Goal: Transaction & Acquisition: Purchase product/service

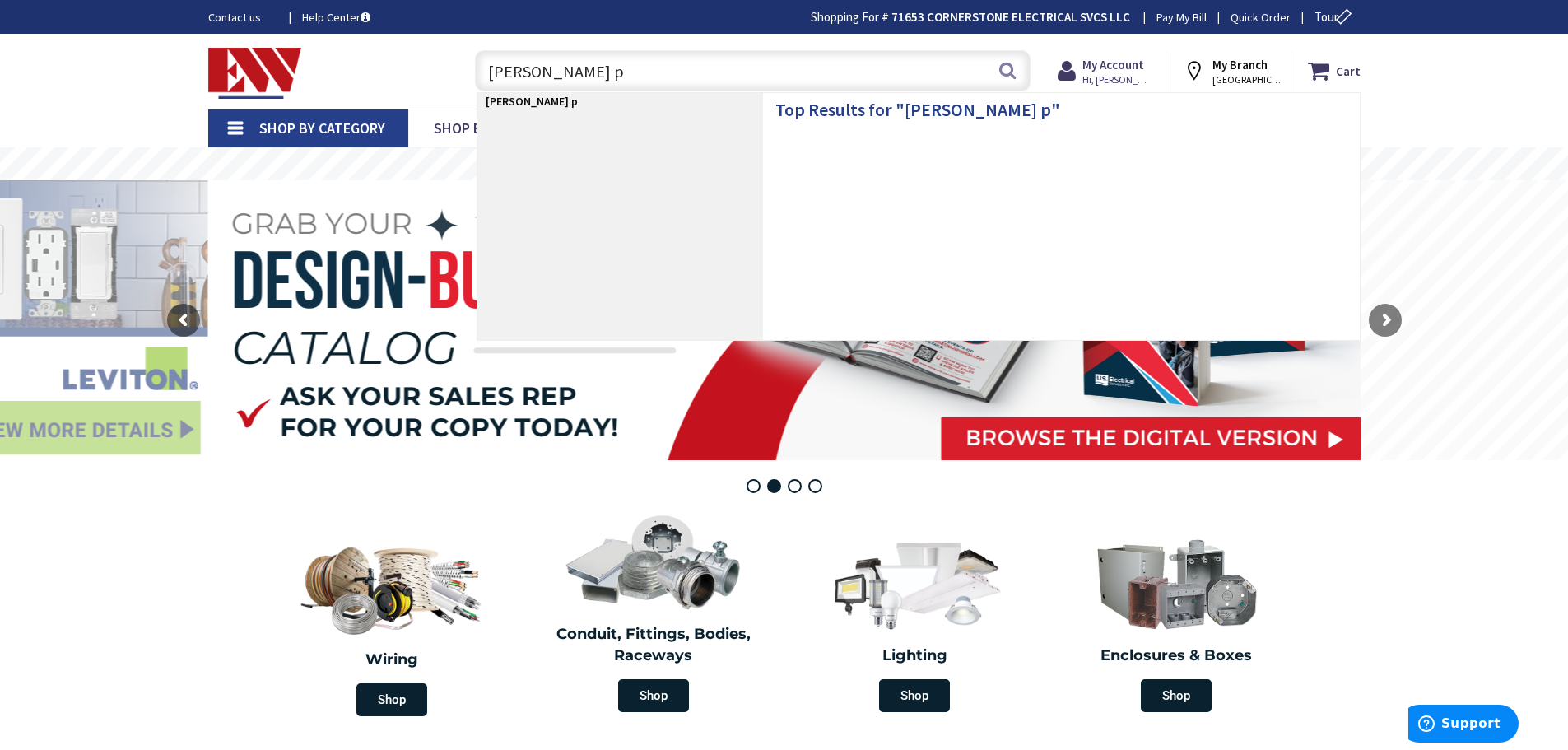
type input "eaton px"
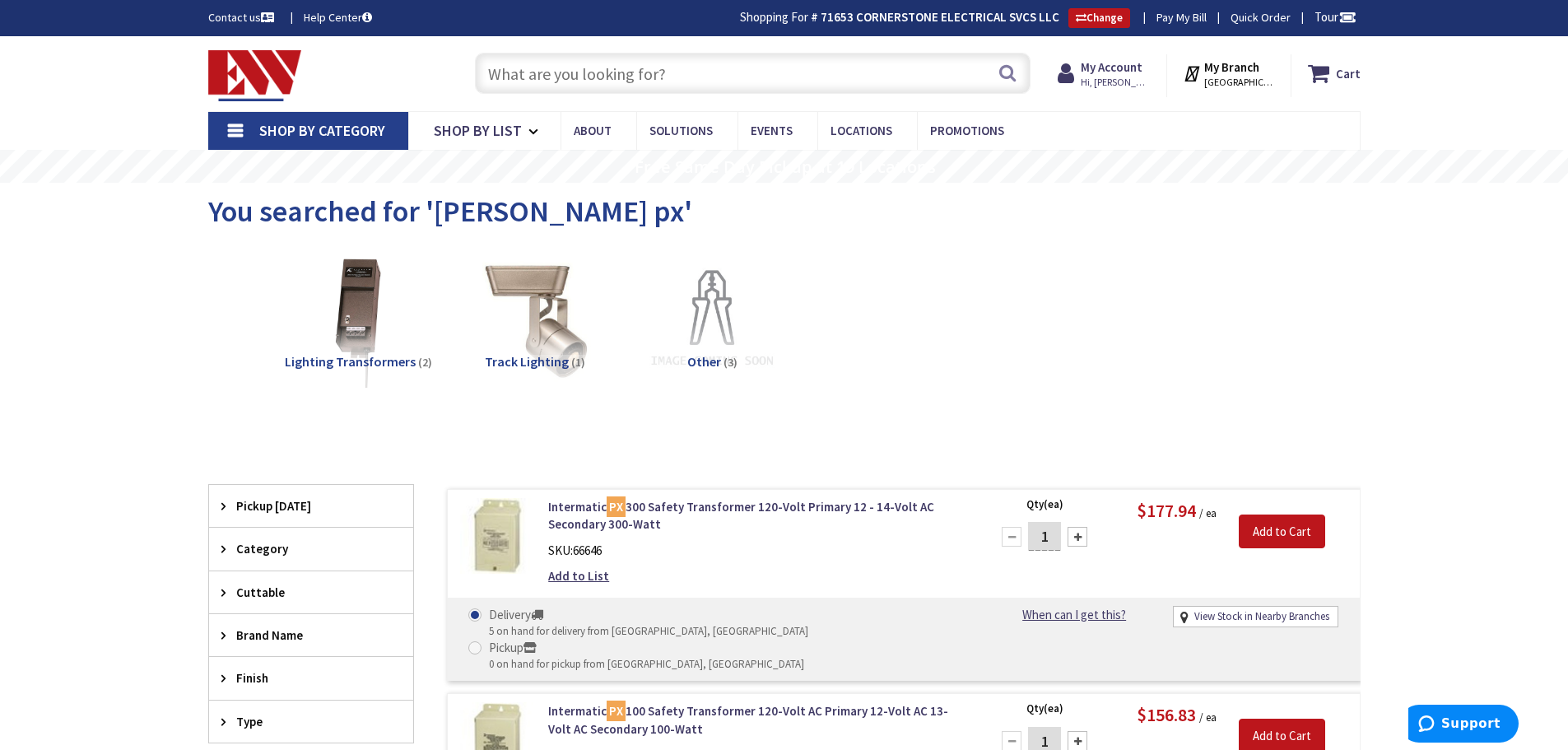
click at [540, 75] on input "text" at bounding box center [752, 73] width 556 height 41
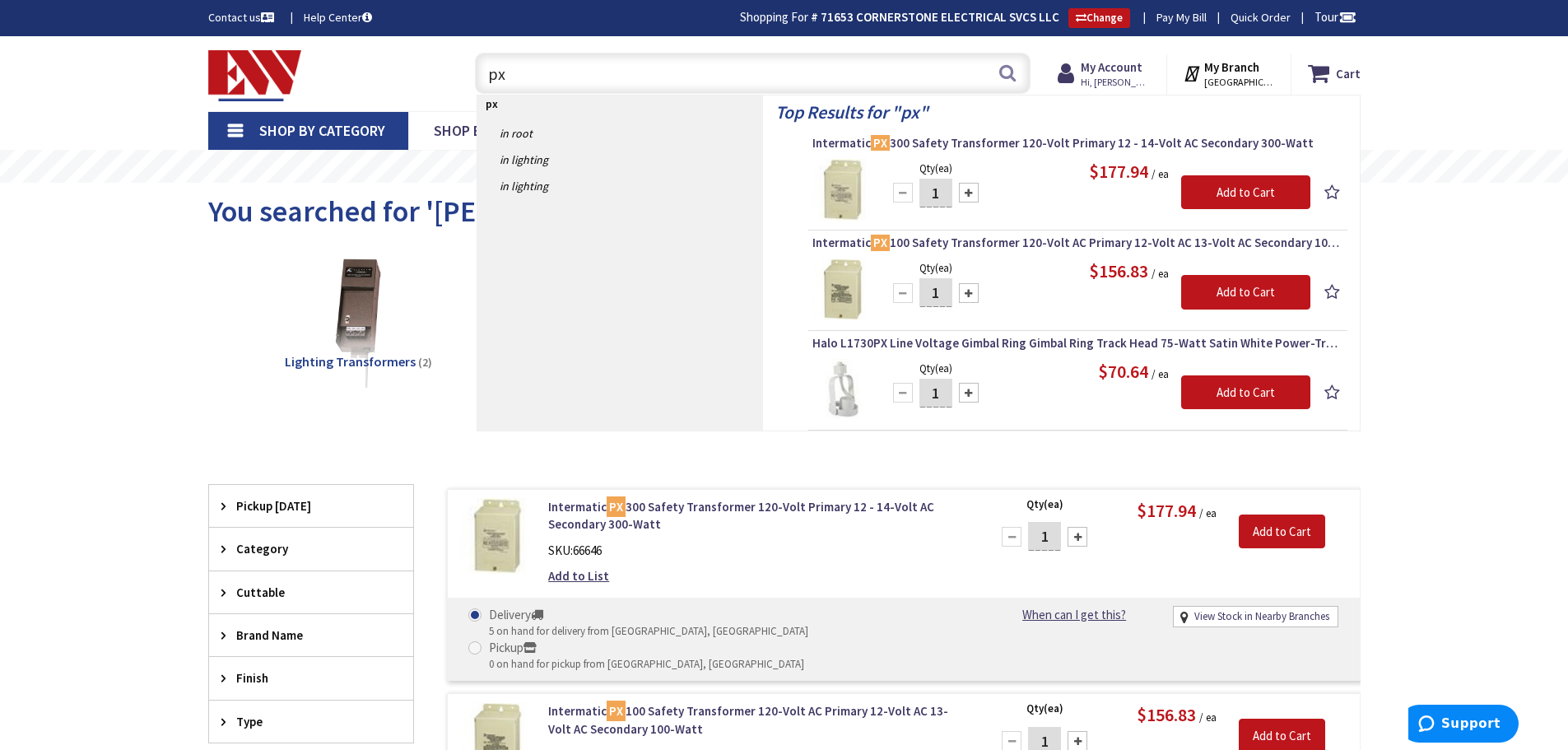
type input "p"
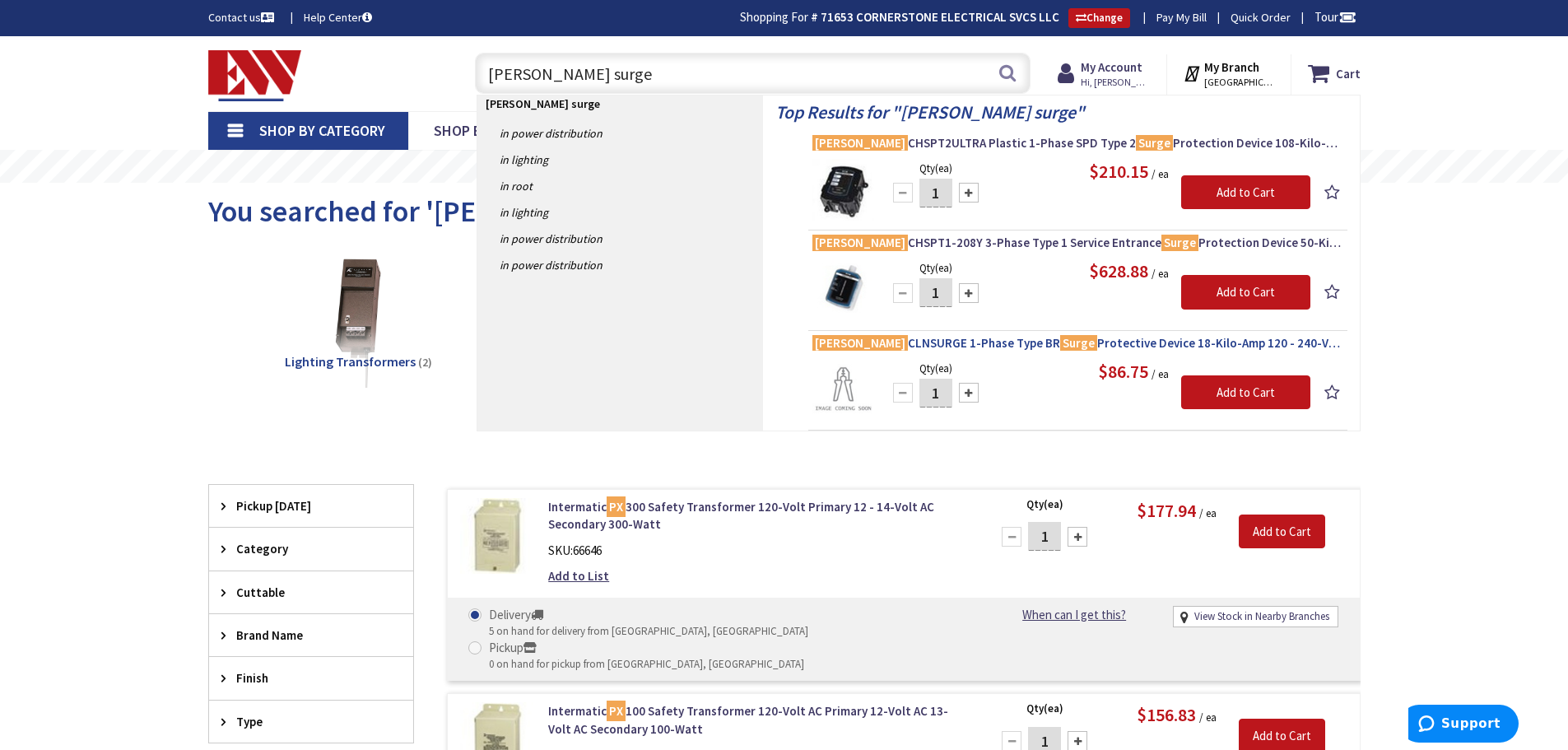
type input "eaton surge"
click at [886, 345] on span "Eaton CLNSURGE 1-Phase Type BR Surge Protective Device 18-Kilo-Amp 120 - 240-Vo…" at bounding box center [1077, 343] width 531 height 17
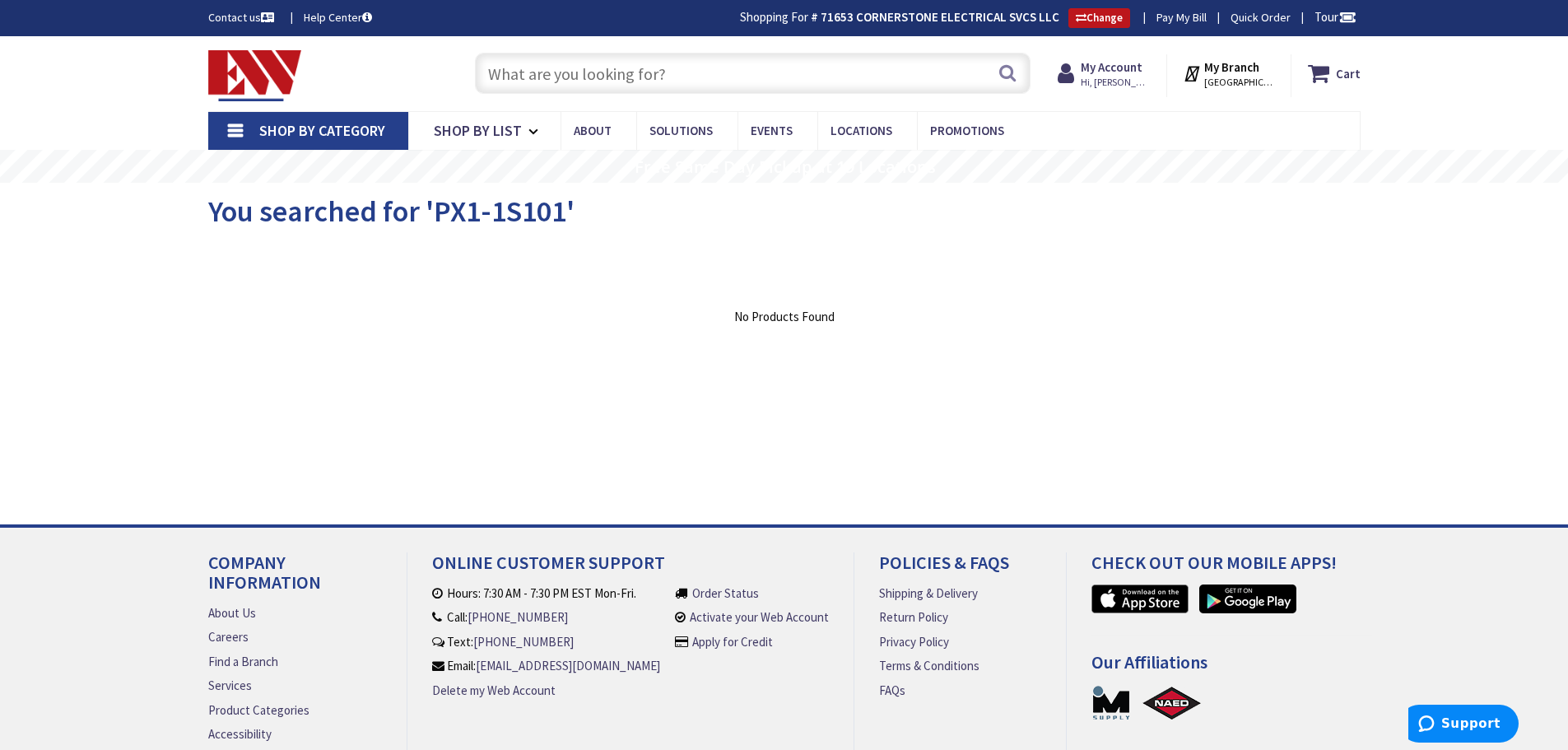
click at [592, 75] on input "text" at bounding box center [752, 73] width 556 height 41
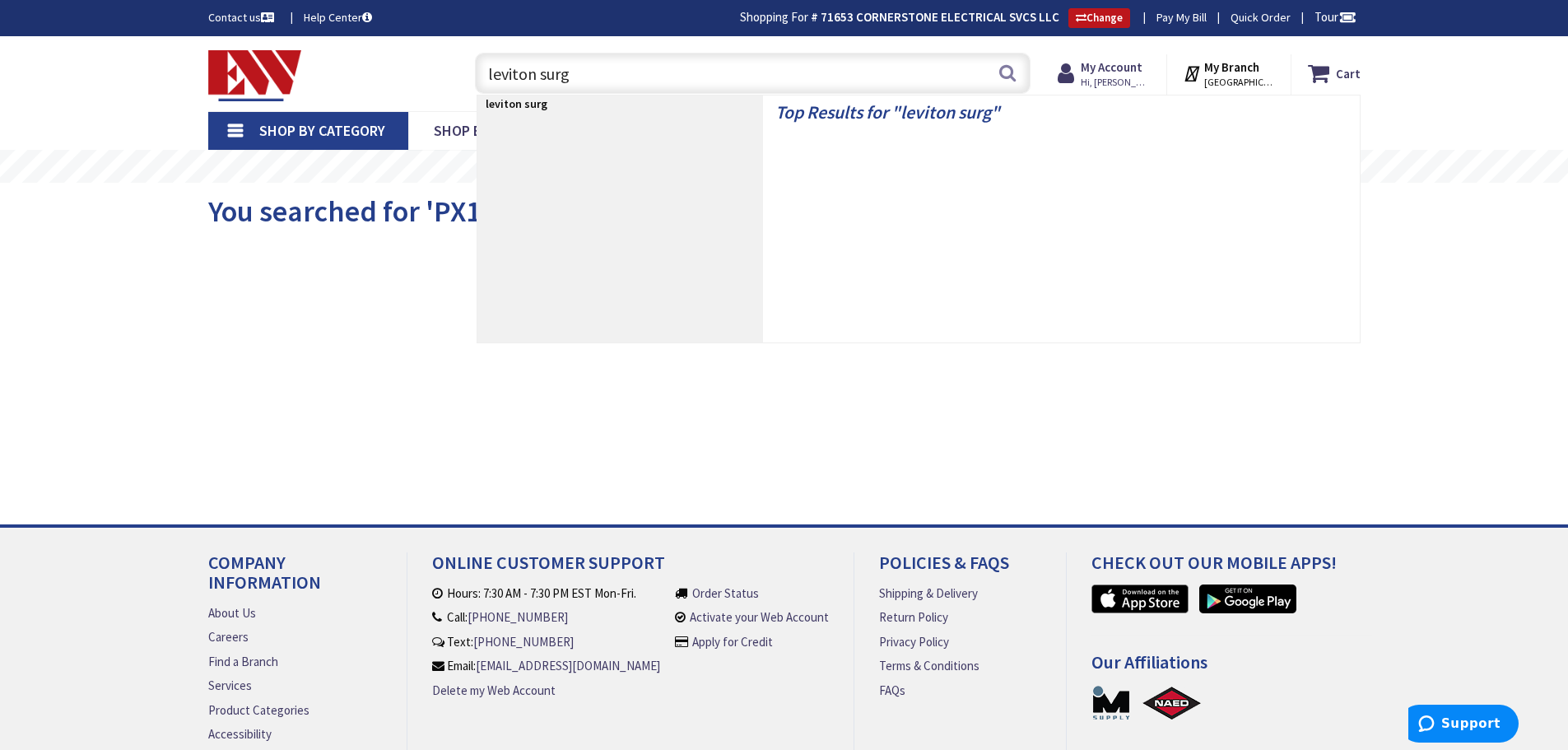
type input "leviton surge"
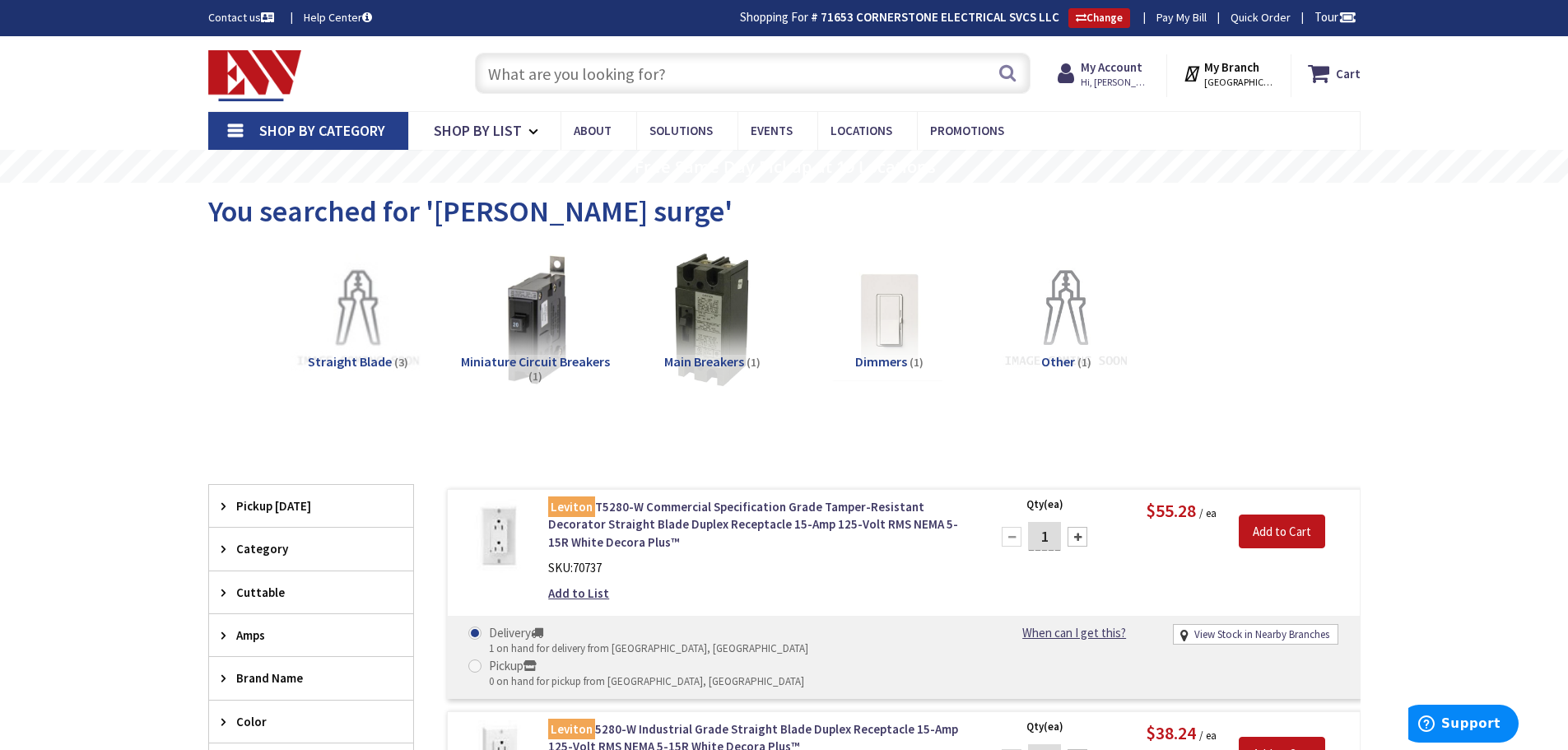
click at [641, 73] on input "text" at bounding box center [752, 73] width 556 height 41
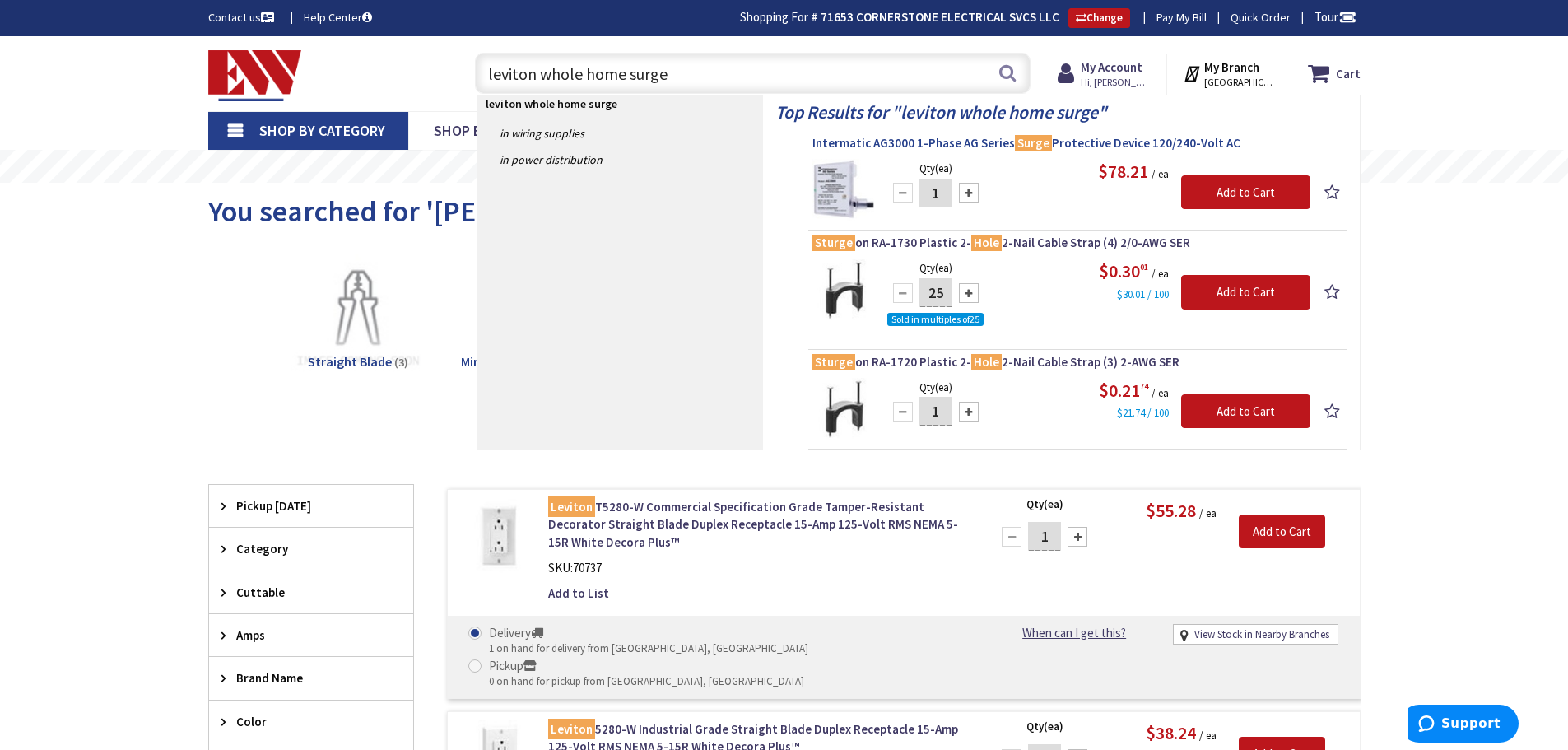
type input "leviton whole home surge"
click at [1070, 143] on span "Intermatic AG3000 1-Phase AG Series Surge Protective Device 120/240-Volt AC" at bounding box center [1077, 144] width 531 height 17
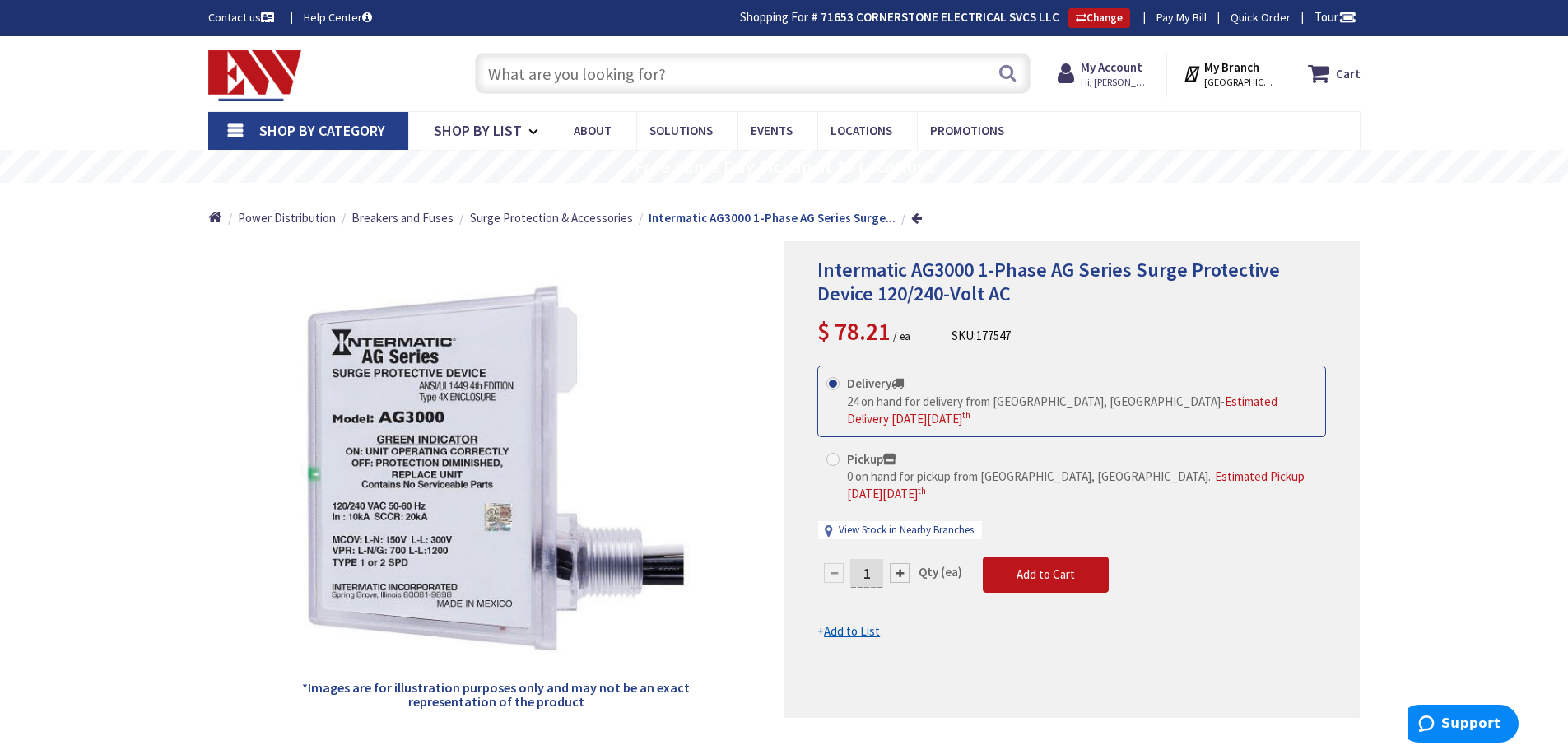
click at [572, 74] on input "text" at bounding box center [752, 73] width 556 height 41
click at [525, 72] on input "text" at bounding box center [752, 73] width 556 height 41
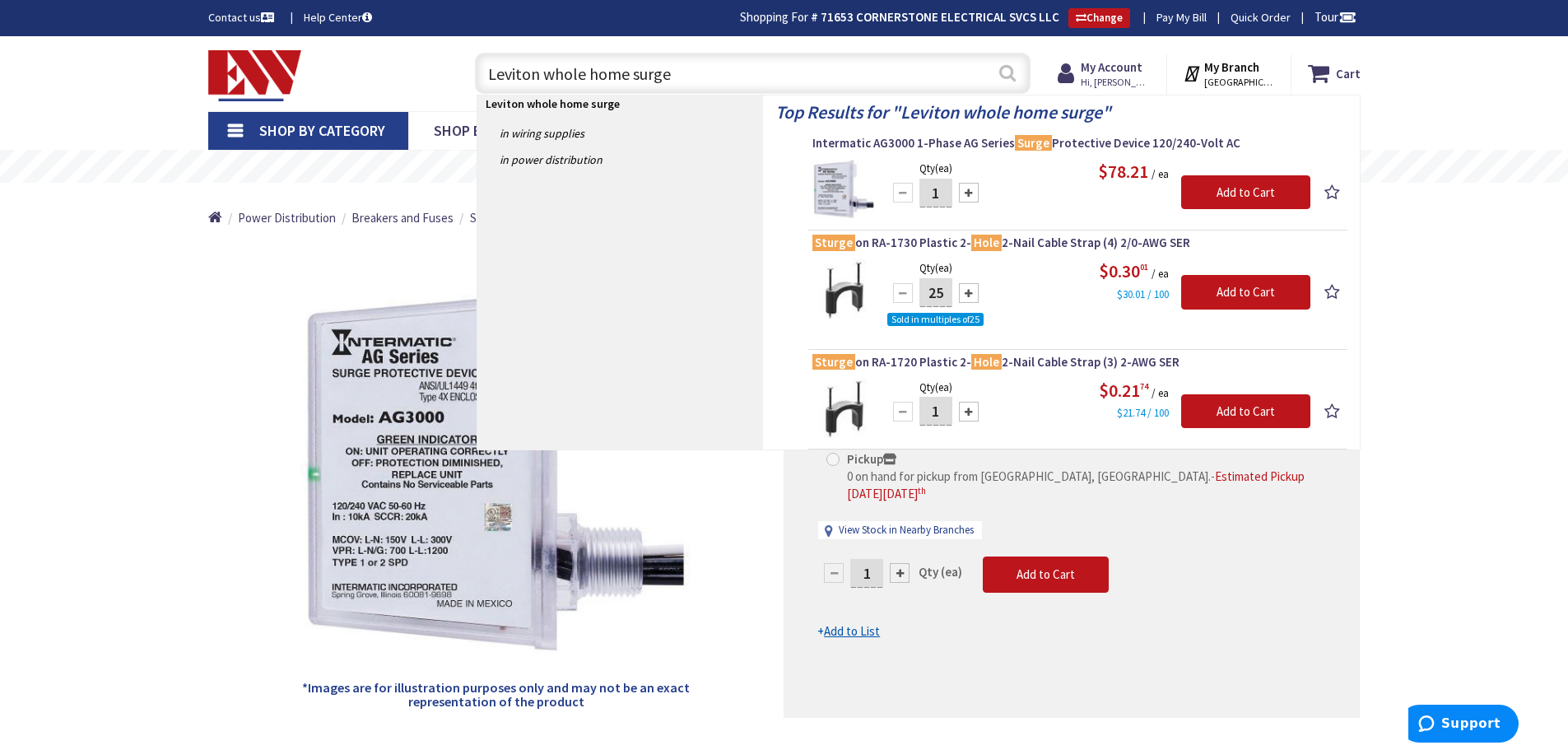
type input "Leviton whole home surge"
click at [998, 71] on button "Search" at bounding box center [1007, 72] width 22 height 37
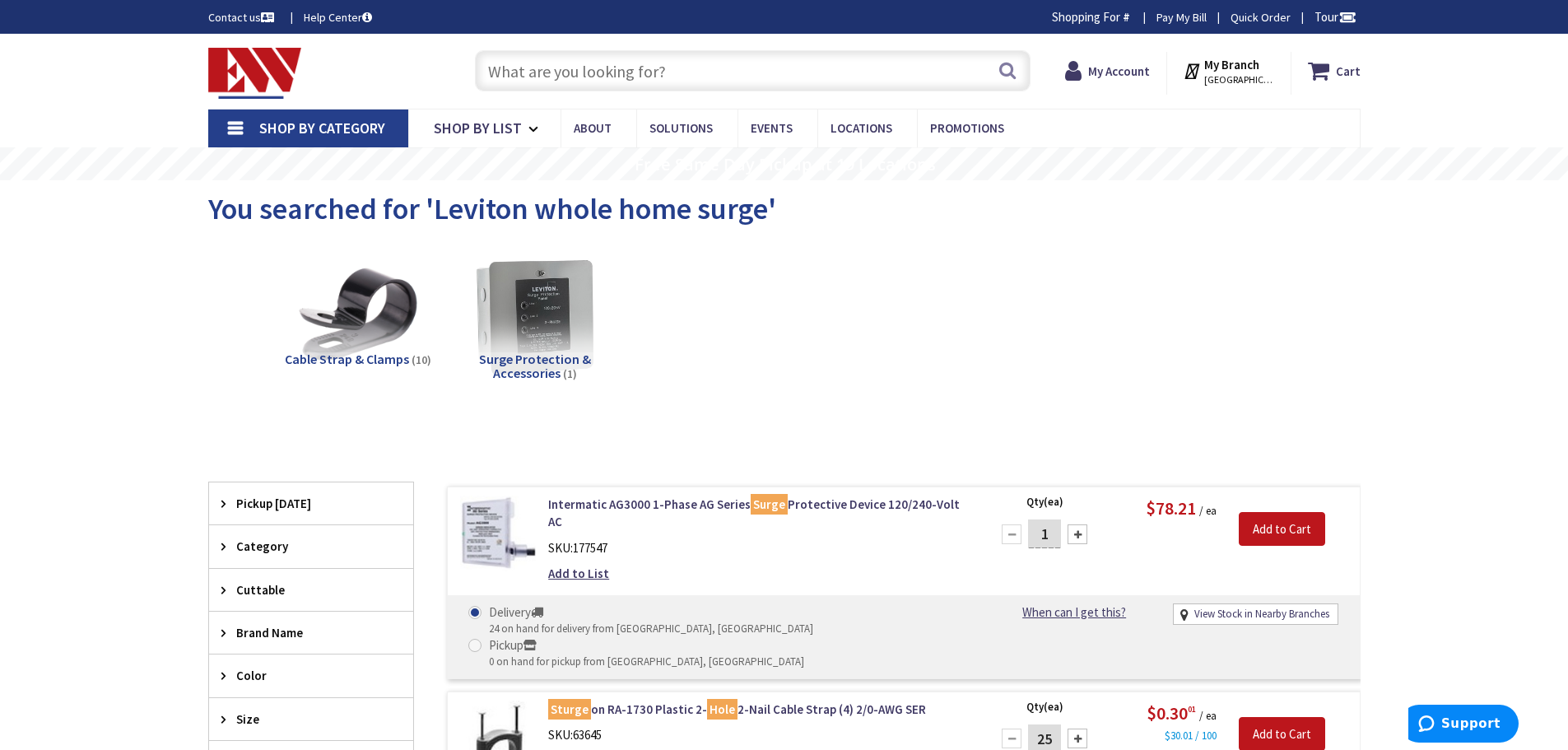
click at [530, 362] on span "Surge Protection & Accessories" at bounding box center [535, 366] width 112 height 31
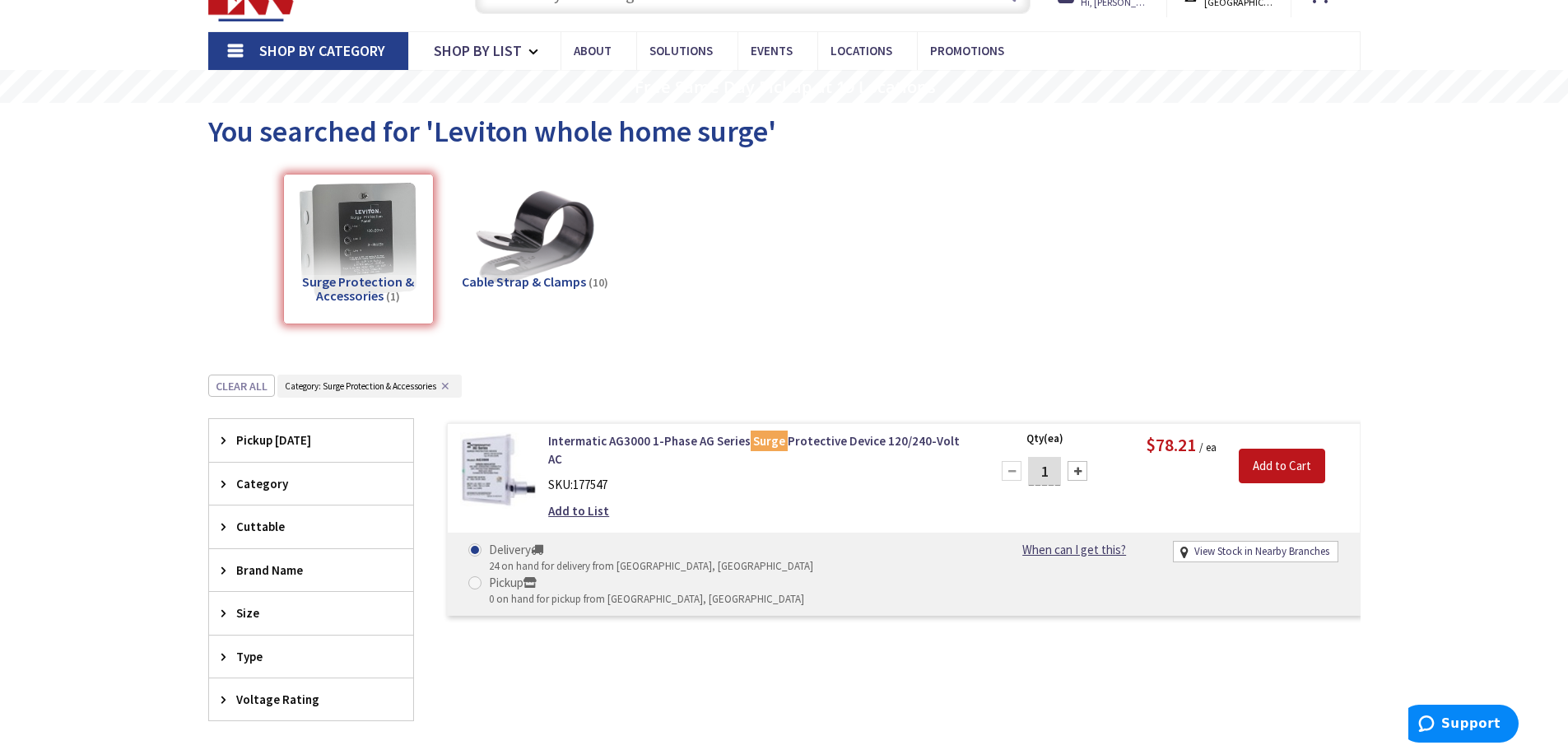
scroll to position [83, 0]
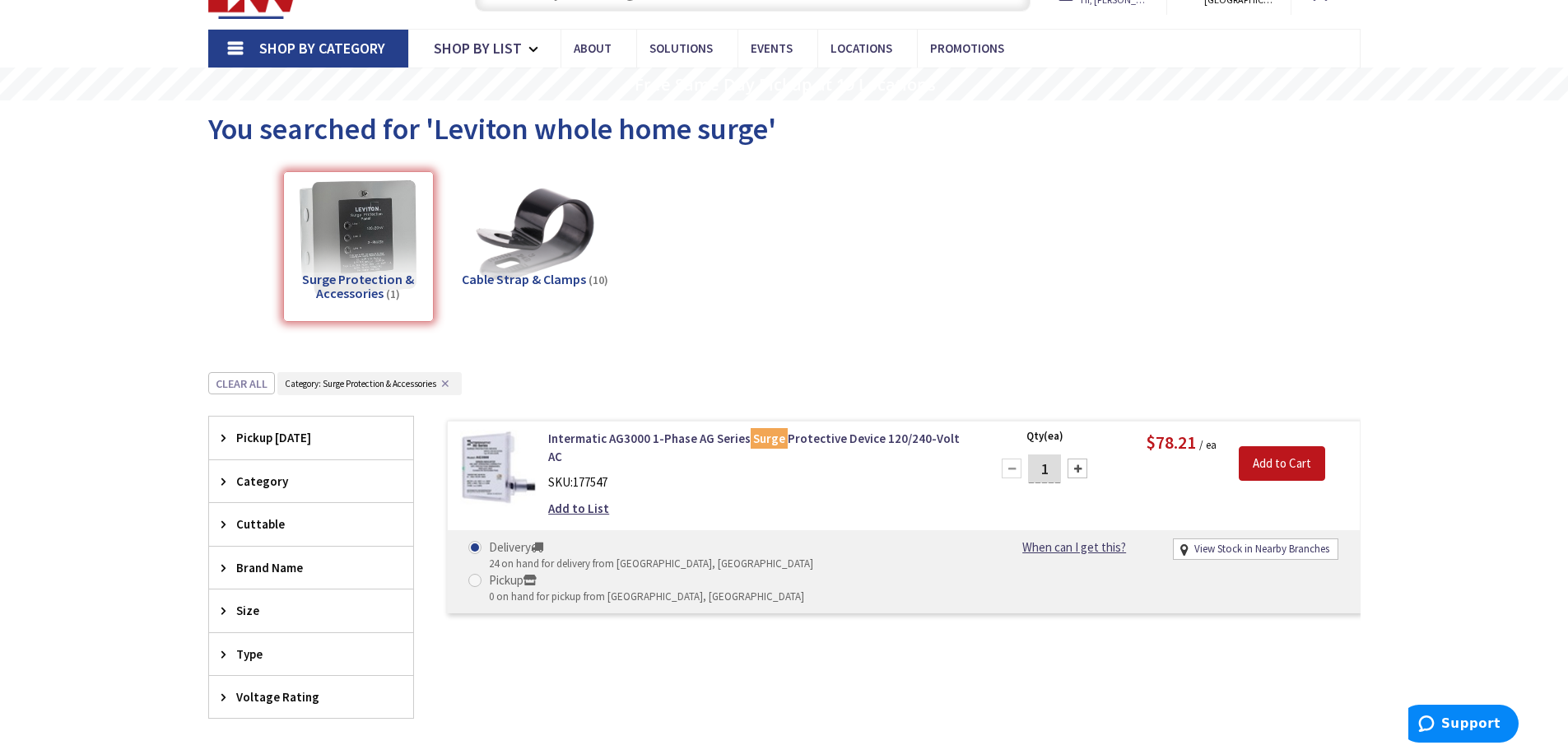
click at [356, 221] on div "Surge Protection & Accessories (1)" at bounding box center [358, 246] width 150 height 150
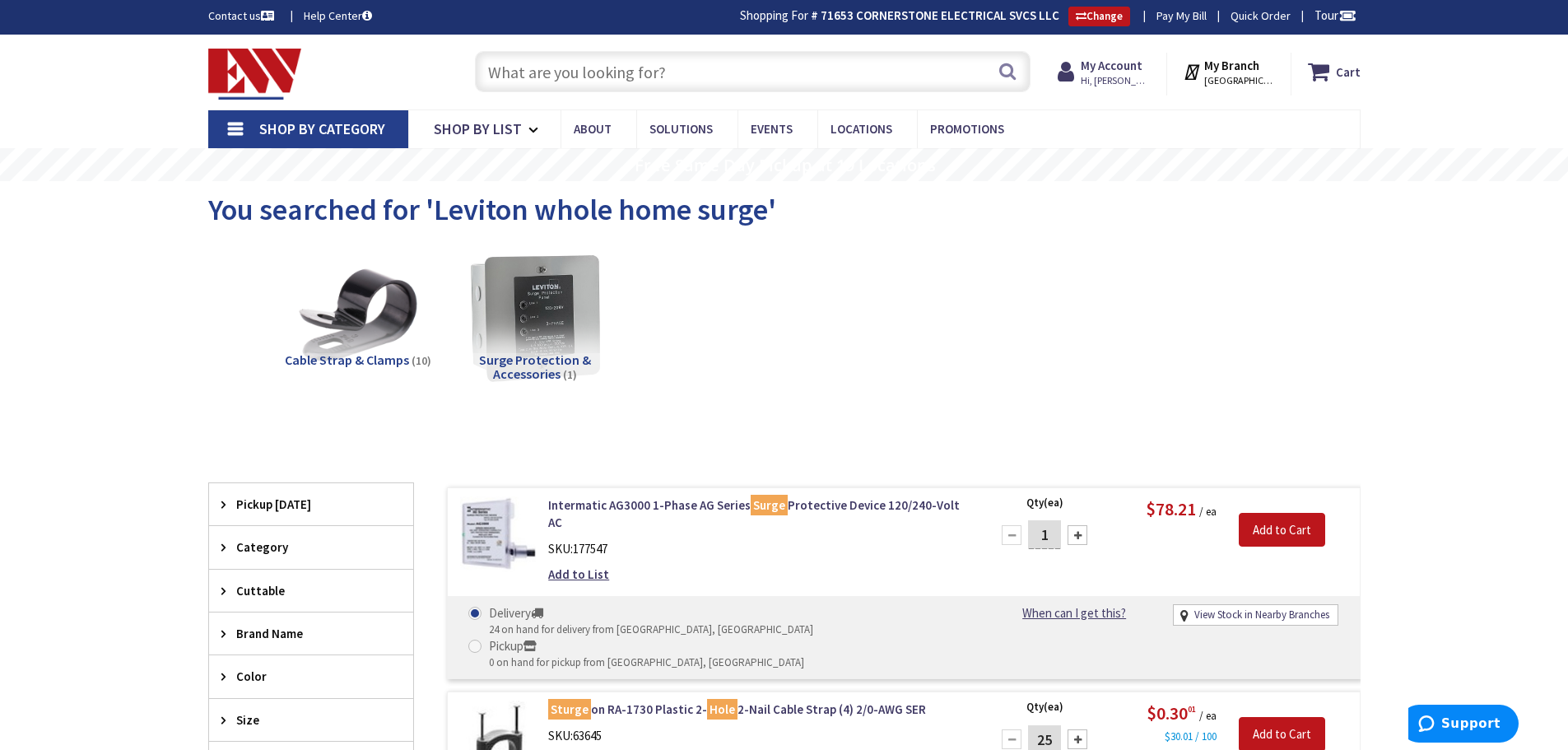
scroll to position [0, 0]
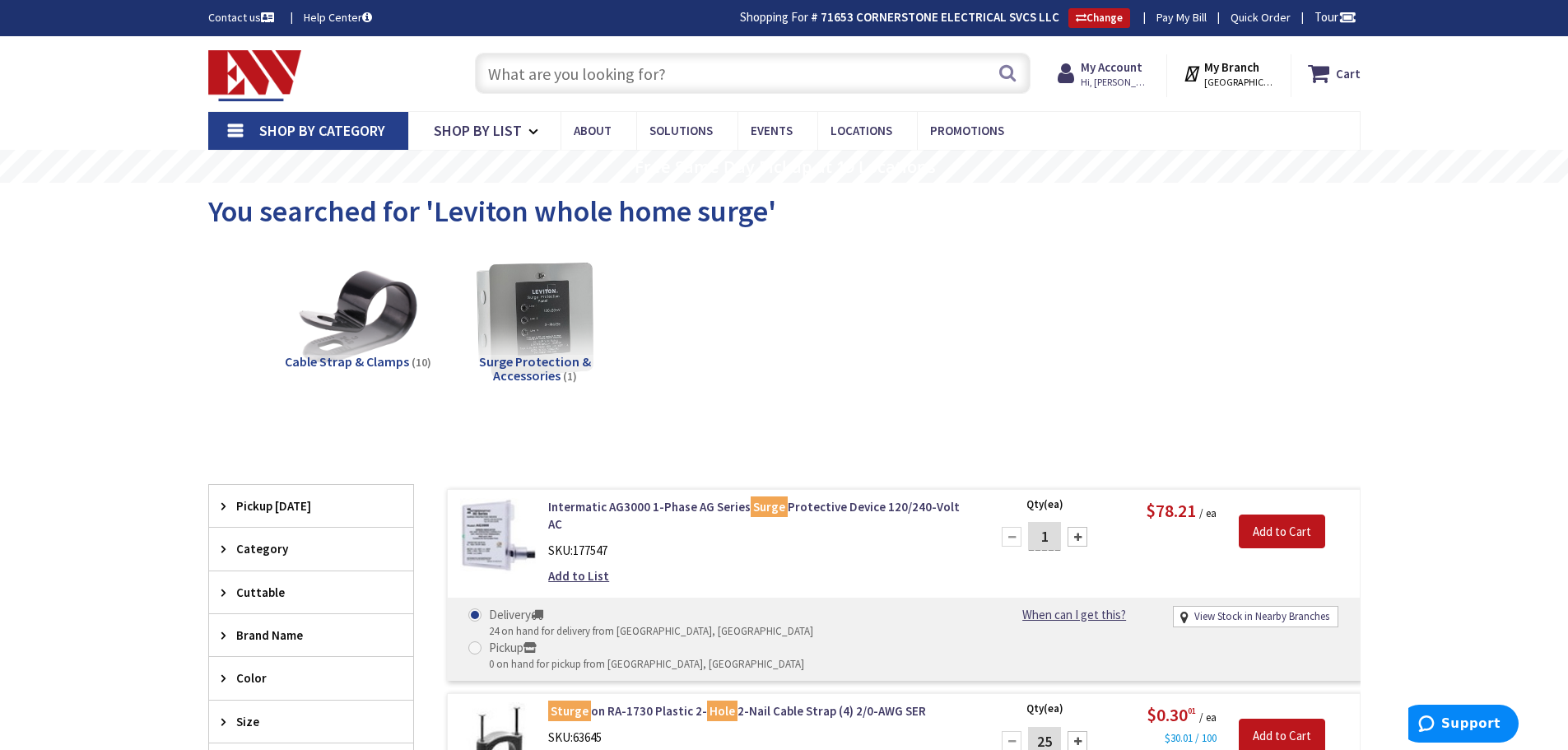
paste input "51120-1"
type input "51120-1"
